Goal: Task Accomplishment & Management: Complete application form

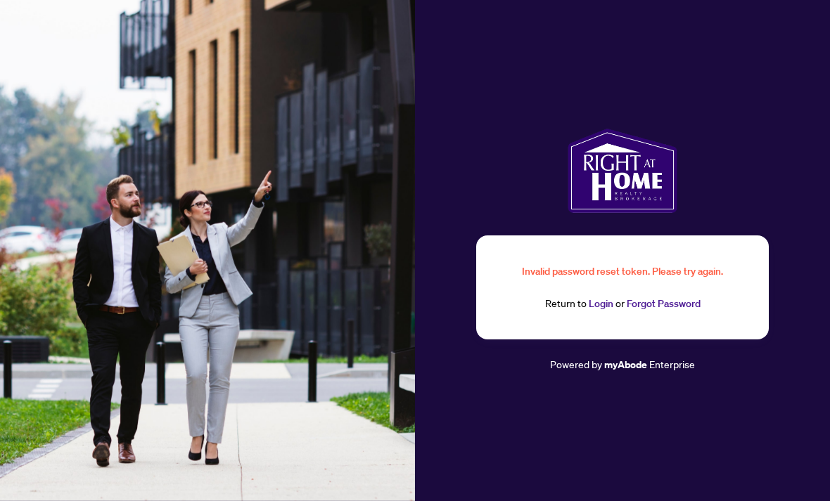
click at [608, 310] on link "Login" at bounding box center [600, 303] width 25 height 13
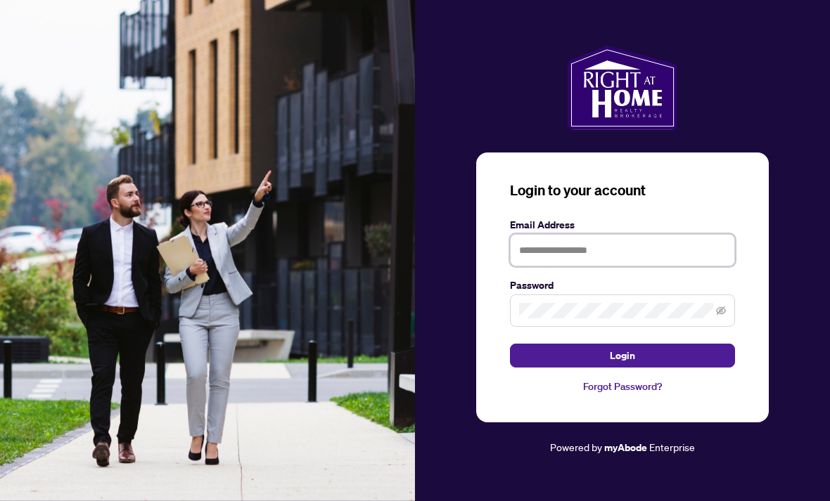
click at [566, 266] on input "text" at bounding box center [622, 250] width 225 height 32
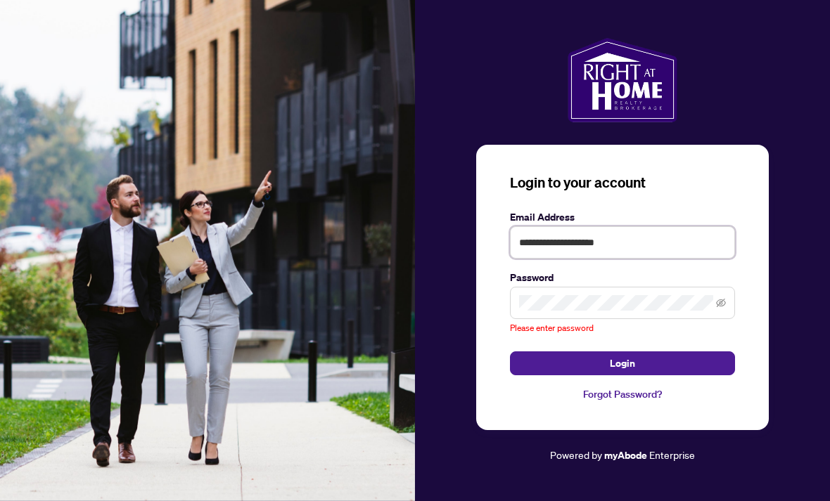
type input "**********"
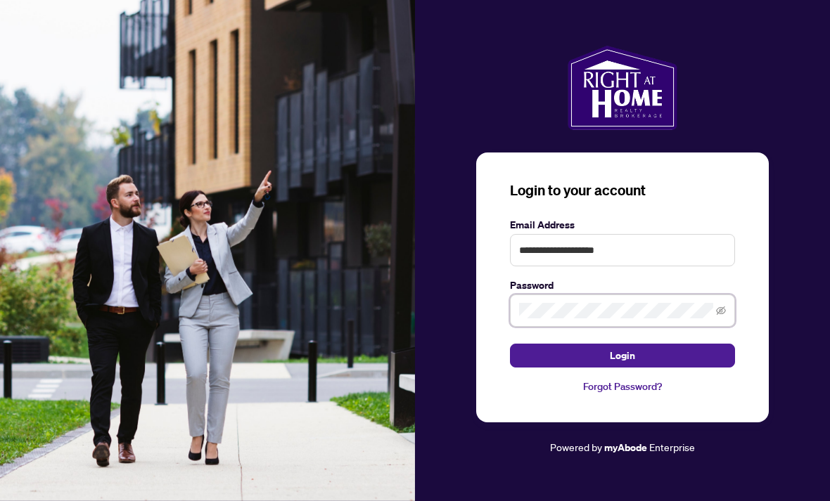
click at [622, 368] on button "Login" at bounding box center [622, 356] width 225 height 24
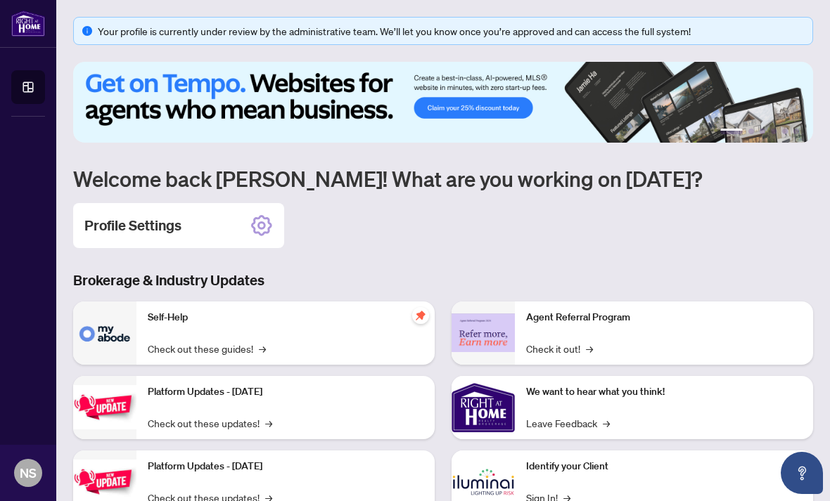
click at [263, 228] on icon at bounding box center [261, 225] width 8 height 8
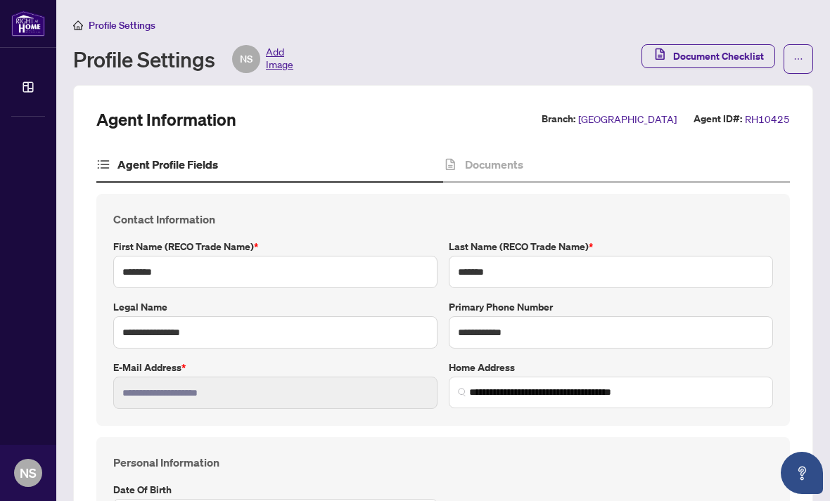
type input "**********"
click at [498, 172] on div "Documents" at bounding box center [616, 165] width 347 height 35
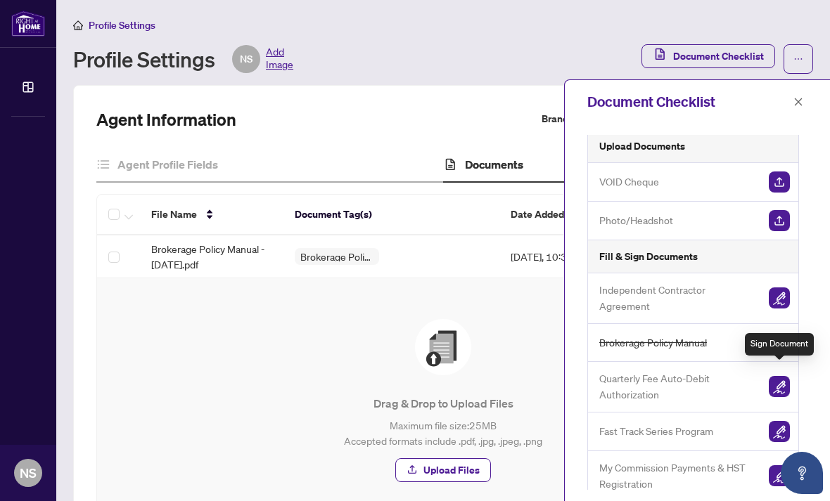
scroll to position [5, 0]
click at [773, 378] on img "button" at bounding box center [778, 387] width 21 height 21
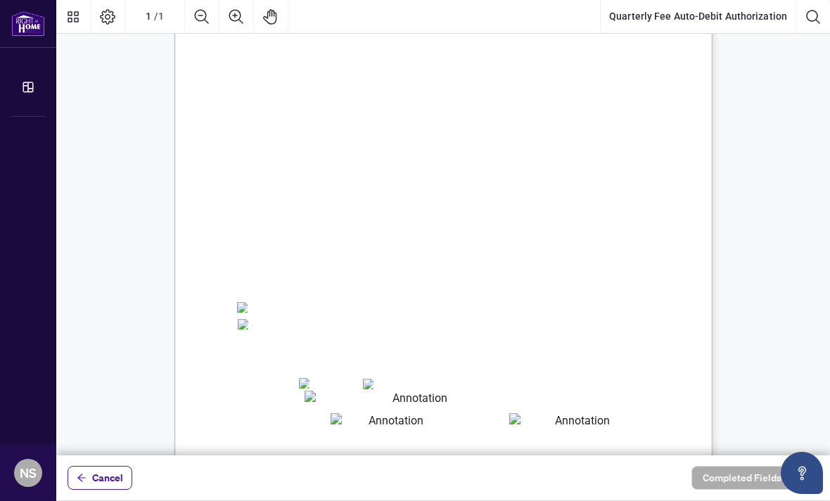
scroll to position [102, 0]
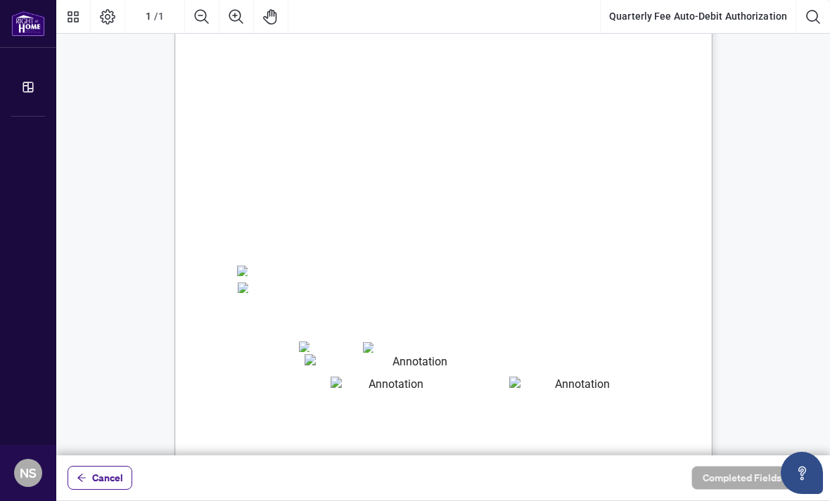
click at [315, 361] on textarea "01JYSH6N3QG8E1WFK6KJHV1ZM9" at bounding box center [414, 363] width 220 height 18
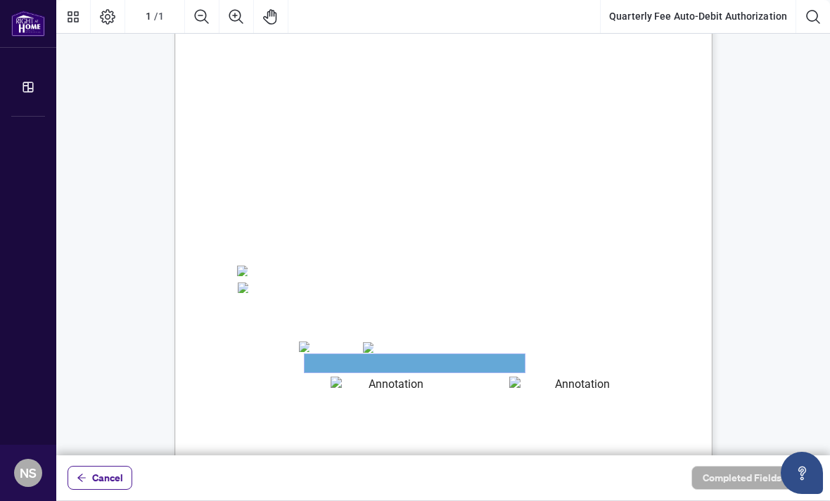
click at [338, 363] on textarea "01JYSH6N3QG8E1WFK6KJHV1ZM9" at bounding box center [414, 363] width 220 height 18
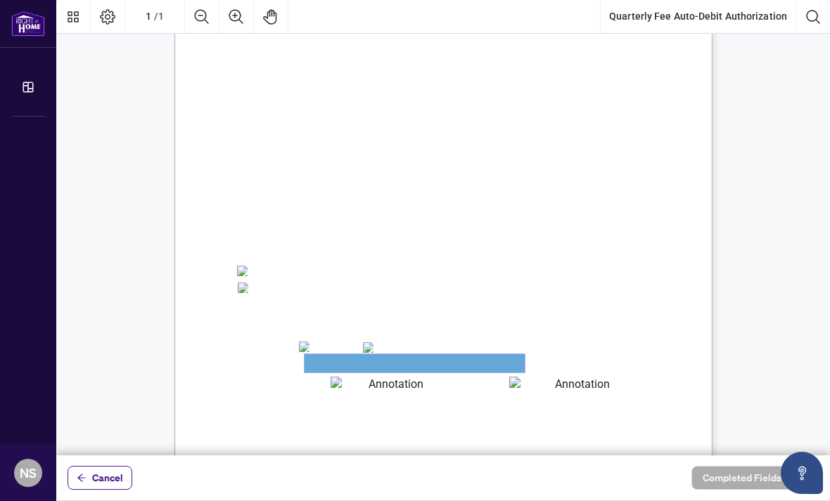
click at [338, 363] on textarea "01JYSH6N3QG8E1WFK6KJHV1ZM9" at bounding box center [414, 363] width 220 height 18
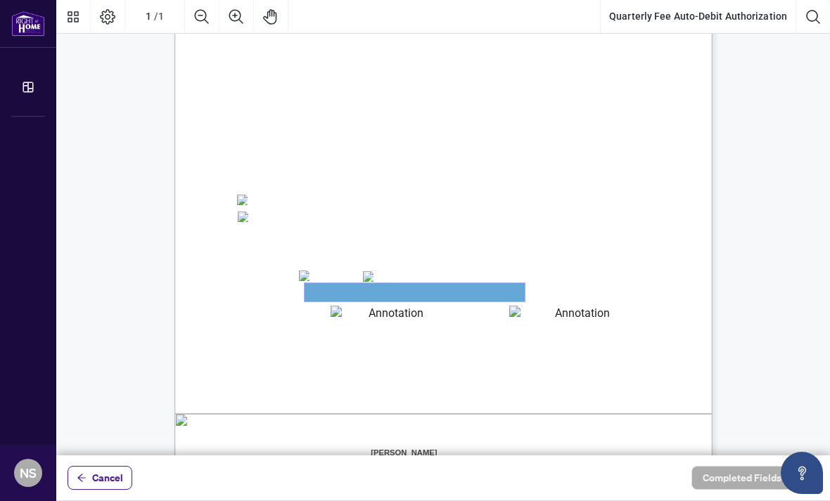
scroll to position [195, 0]
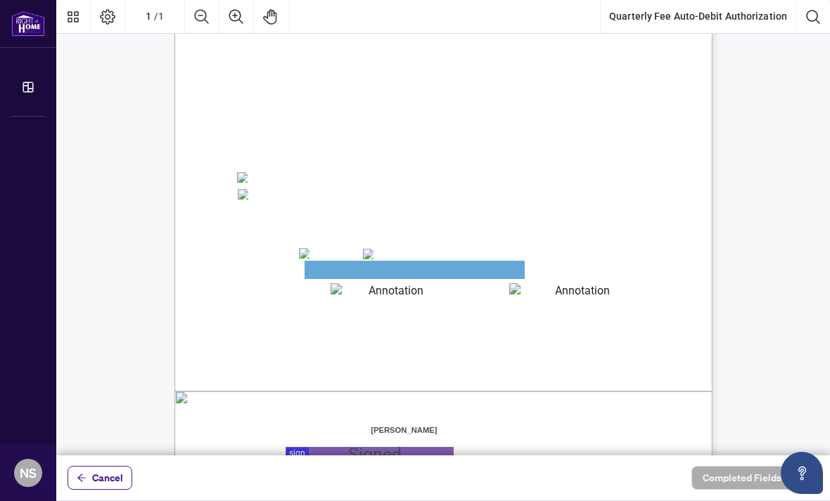
click at [355, 284] on textarea "01JYSH6Y8NC4A9ZZN4JET9H3W9" at bounding box center [390, 291] width 120 height 17
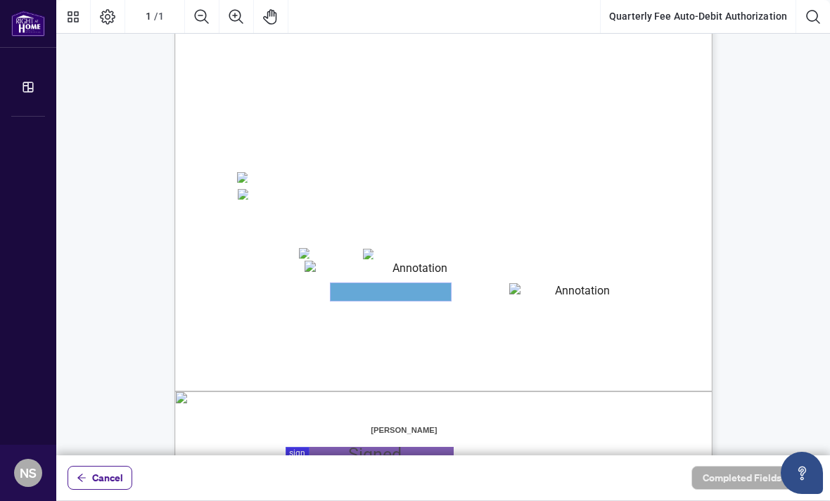
click at [353, 285] on textarea "01JYSH6Y8NC4A9ZZN4JET9H3W9" at bounding box center [390, 292] width 120 height 18
click at [347, 292] on textarea "01JYSH6Y8NC4A9ZZN4JET9H3W9" at bounding box center [390, 292] width 120 height 18
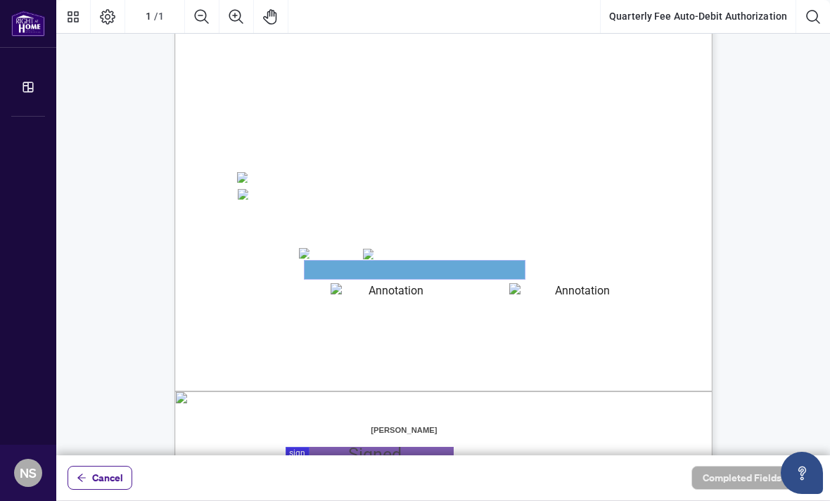
click at [329, 269] on textarea "01JYSH6N3QG8E1WFK6KJHV1ZM9" at bounding box center [414, 270] width 220 height 18
click at [341, 278] on textarea "01JYSH6N3QG8E1WFK6KJHV1ZM9" at bounding box center [414, 270] width 220 height 18
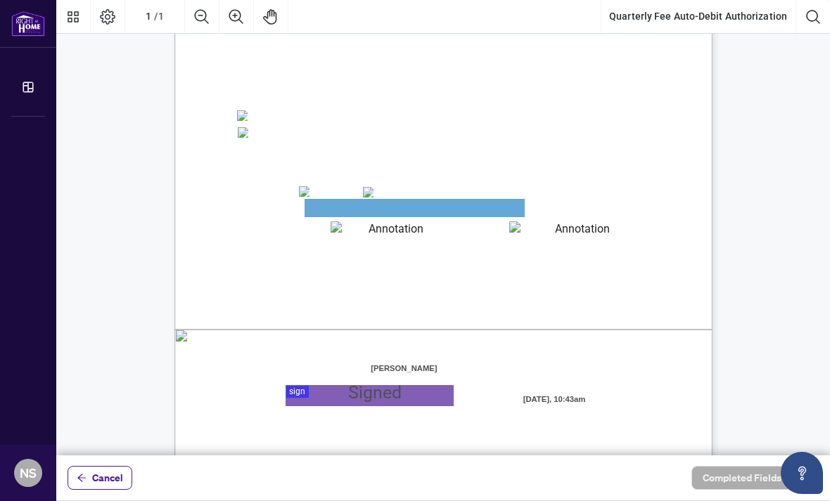
scroll to position [257, 0]
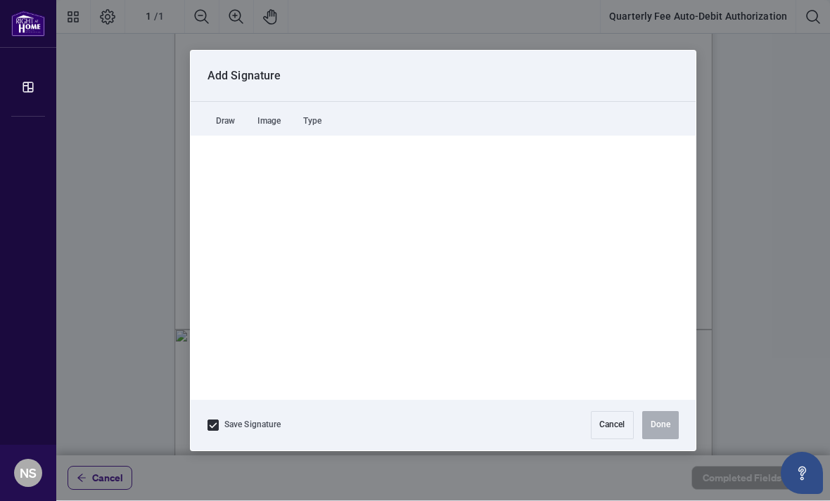
click at [323, 400] on div at bounding box center [442, 228] width 773 height 456
drag, startPoint x: 283, startPoint y: 260, endPoint x: 314, endPoint y: 281, distance: 37.0
click at [438, 375] on button "Clear Signature" at bounding box center [443, 377] width 70 height 22
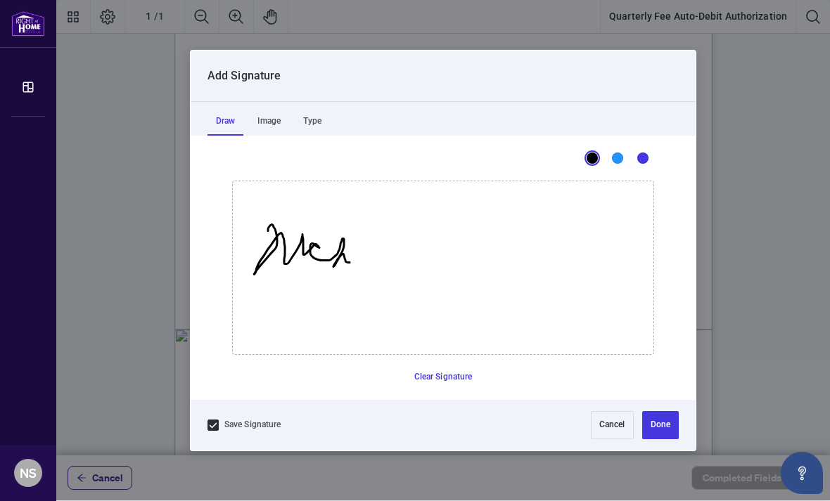
drag, startPoint x: 268, startPoint y: 231, endPoint x: 352, endPoint y: 257, distance: 88.5
click at [353, 257] on icon "Drawing canvas" at bounding box center [443, 267] width 420 height 173
drag, startPoint x: 358, startPoint y: 256, endPoint x: 437, endPoint y: 266, distance: 80.1
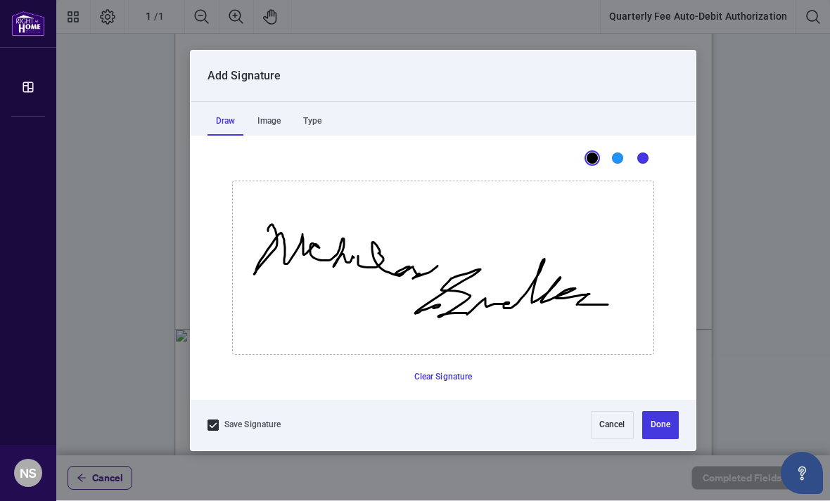
drag, startPoint x: 433, startPoint y: 308, endPoint x: 607, endPoint y: 304, distance: 174.4
drag, startPoint x: 554, startPoint y: 281, endPoint x: 589, endPoint y: 277, distance: 35.3
click at [649, 423] on button "Done" at bounding box center [660, 425] width 37 height 28
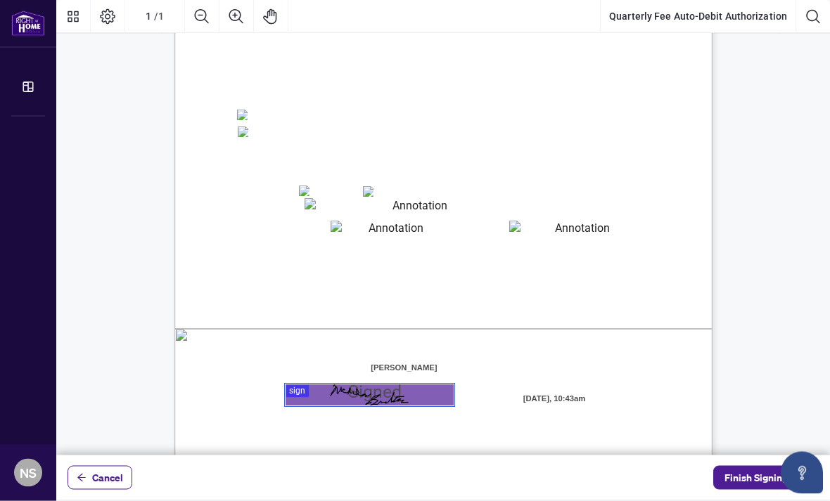
scroll to position [45, 0]
click at [760, 483] on span "Finish Signing" at bounding box center [755, 478] width 63 height 22
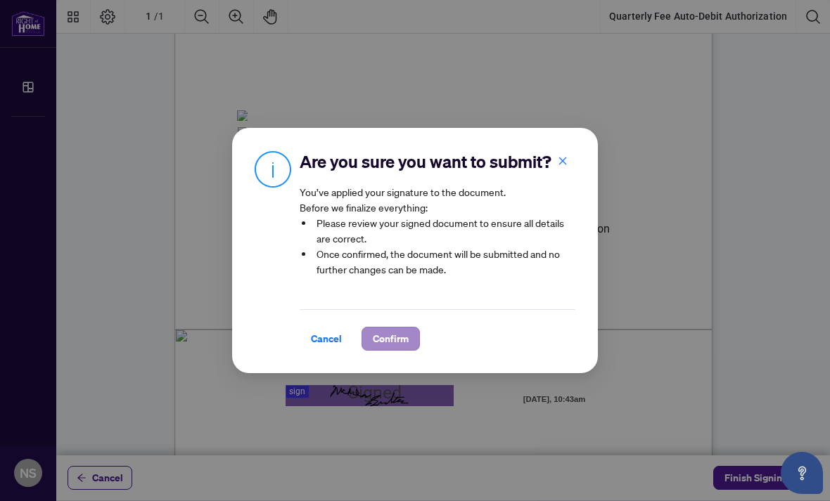
click at [395, 339] on span "Confirm" at bounding box center [391, 339] width 36 height 22
